Goal: Find specific page/section: Find specific page/section

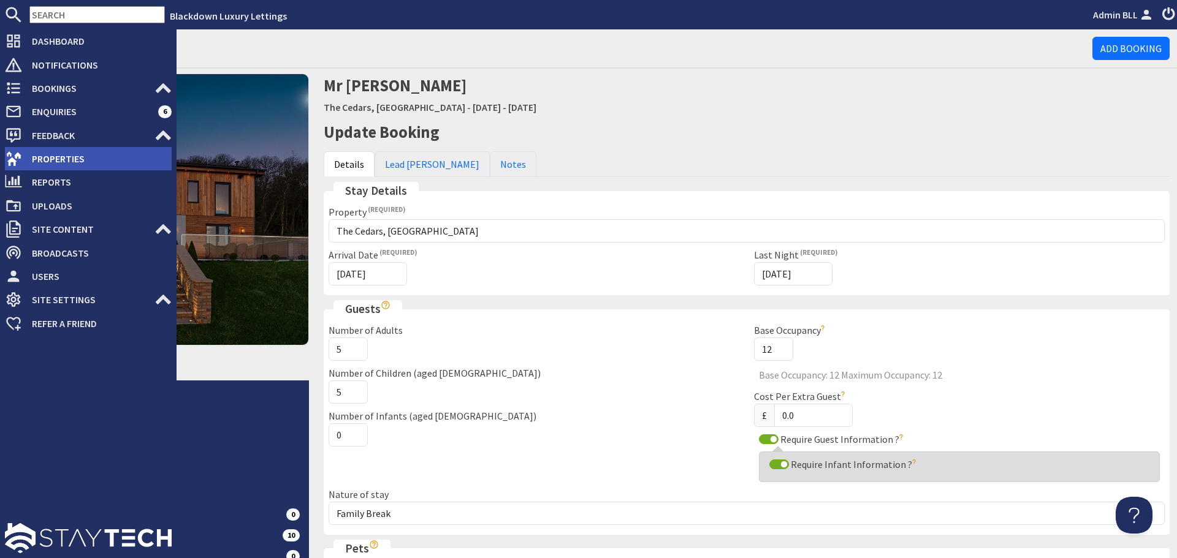
click at [77, 156] on span "Properties" at bounding box center [97, 159] width 150 height 20
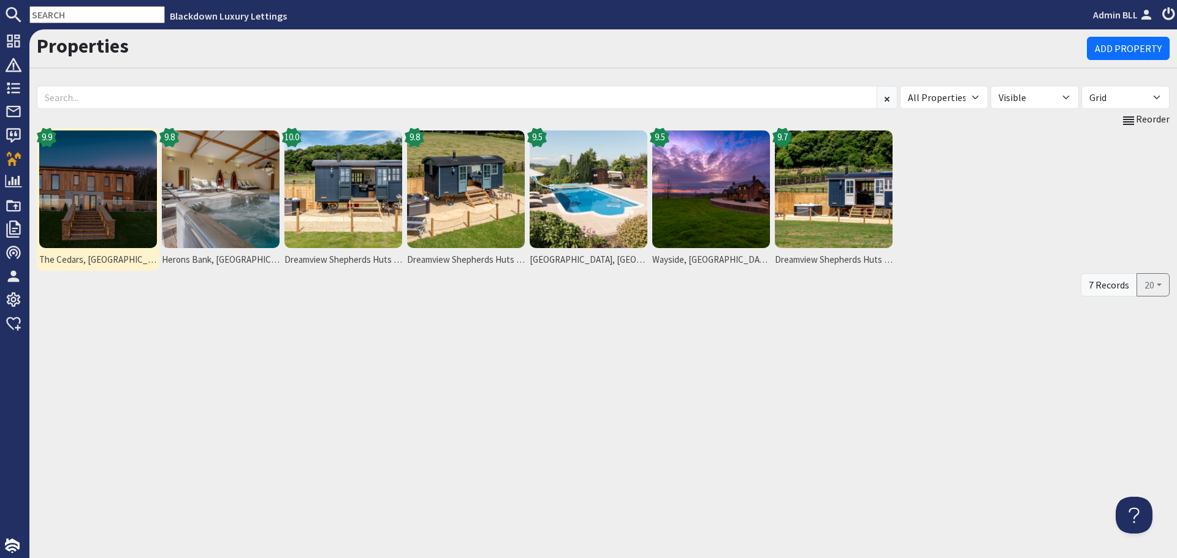
click at [94, 206] on img at bounding box center [98, 190] width 118 height 118
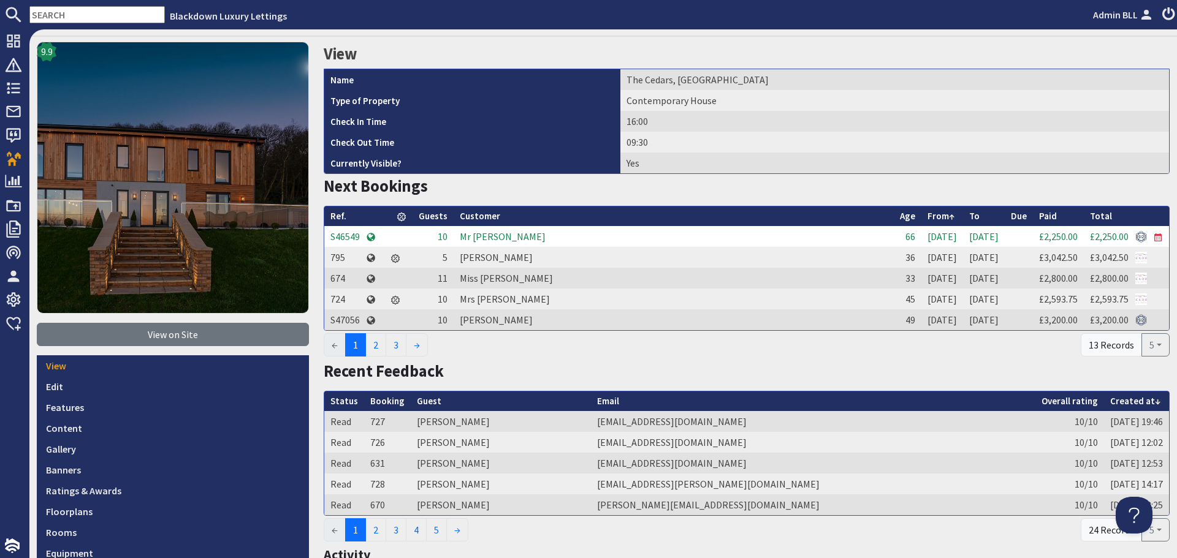
scroll to position [123, 0]
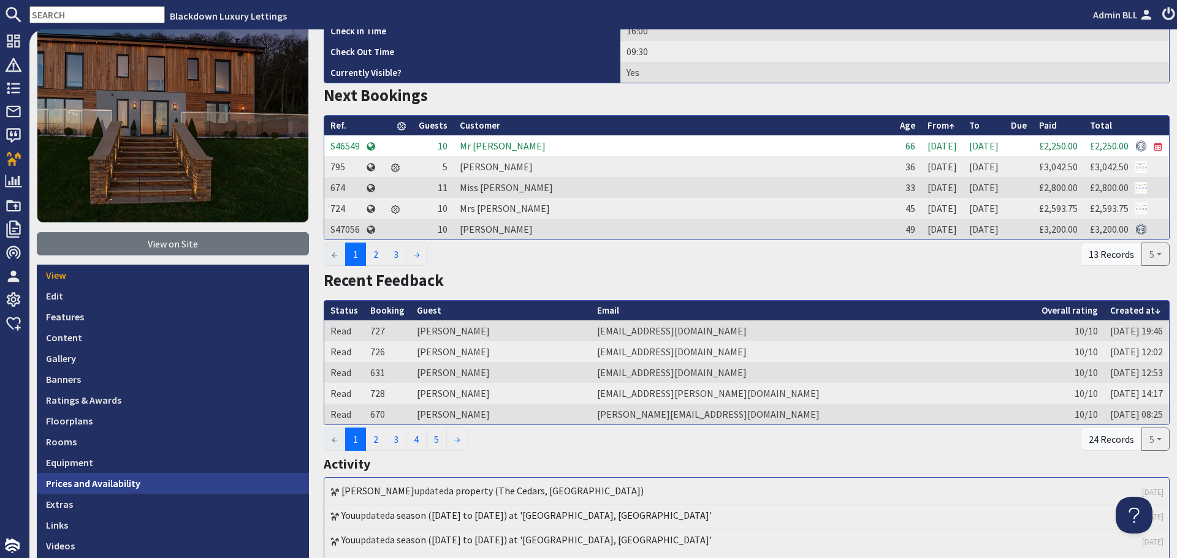
click at [101, 477] on link "Prices and Availability" at bounding box center [173, 483] width 272 height 21
